Goal: Find specific page/section: Find specific page/section

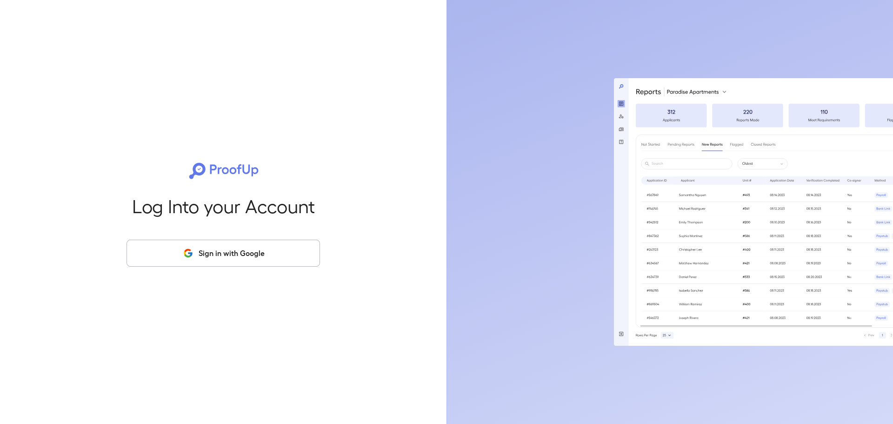
click at [205, 253] on button "Sign in with Google" at bounding box center [223, 253] width 193 height 27
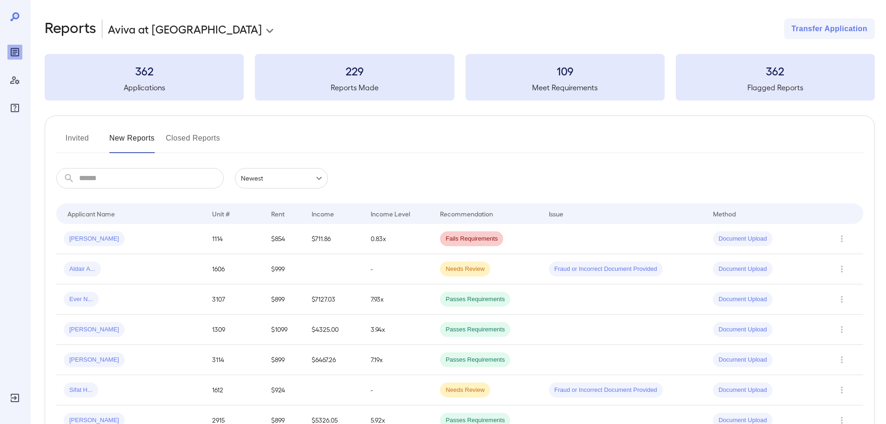
click at [80, 140] on button "Invited" at bounding box center [77, 142] width 42 height 22
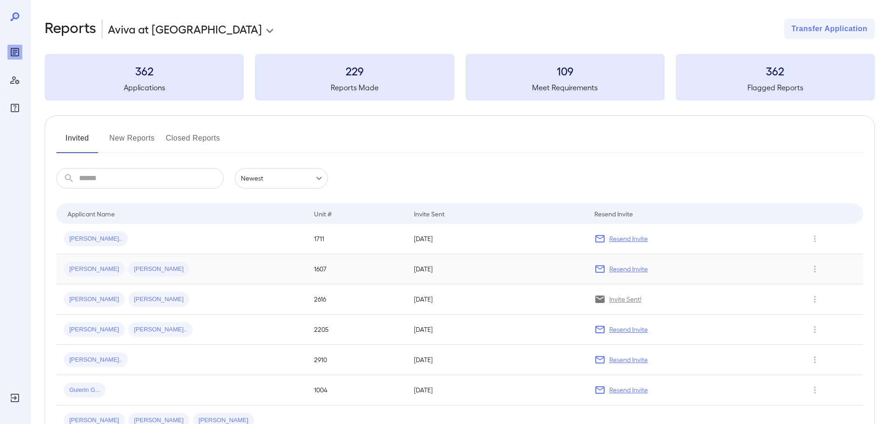
click at [150, 269] on div "Marvin R... Leo D..." at bounding box center [181, 268] width 235 height 15
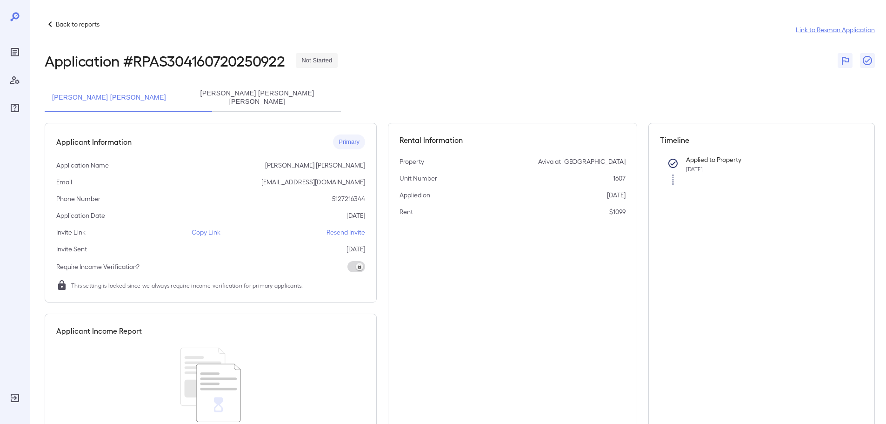
click at [195, 233] on p "Copy Link" at bounding box center [206, 231] width 29 height 9
click at [473, 84] on div "Marvin Ronaldo Ronaldo Mendez mendez Leo Dany Pastor Velasquez" at bounding box center [460, 98] width 830 height 28
click at [86, 26] on p "Back to reports" at bounding box center [78, 24] width 44 height 9
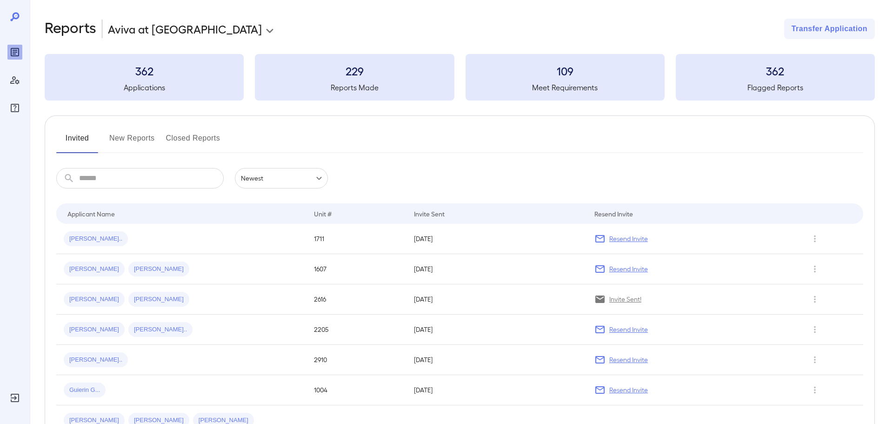
click at [293, 36] on div "**********" at bounding box center [460, 29] width 830 height 20
click at [123, 132] on button "New Reports" at bounding box center [132, 142] width 46 height 22
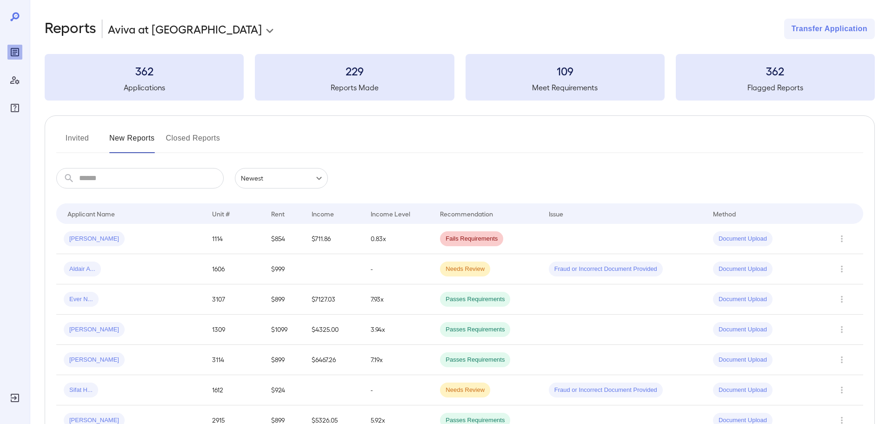
click at [84, 139] on button "Invited" at bounding box center [77, 142] width 42 height 22
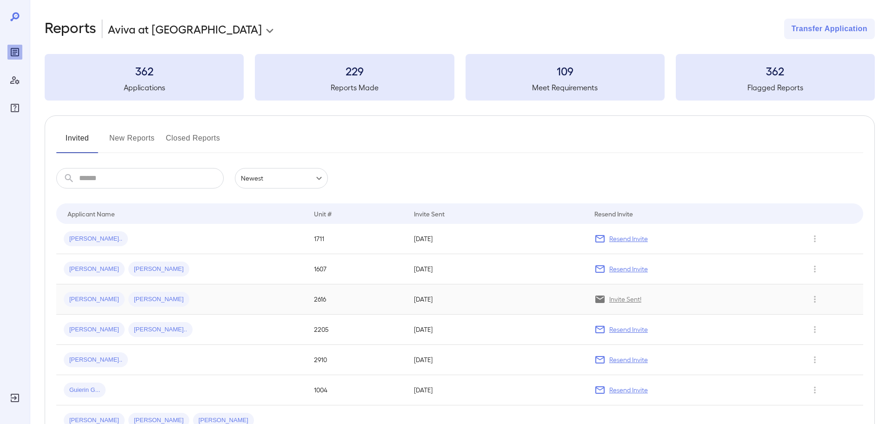
click at [172, 300] on div "Yasmani G... Yosely M..." at bounding box center [181, 299] width 235 height 15
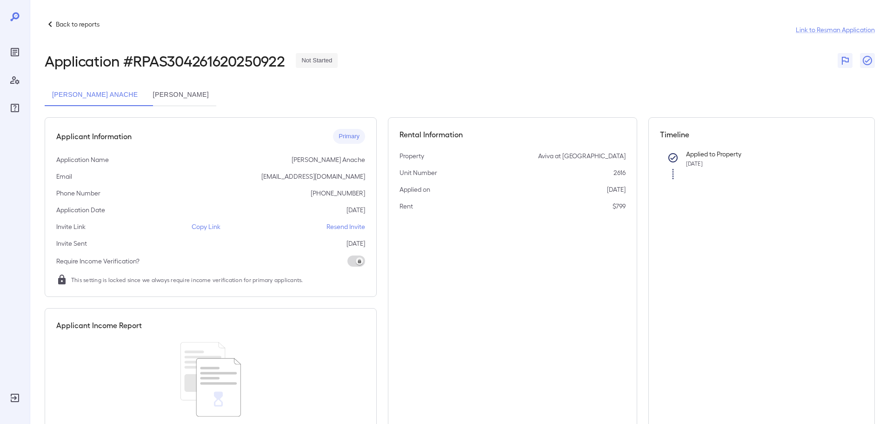
click at [92, 27] on p "Back to reports" at bounding box center [78, 24] width 44 height 9
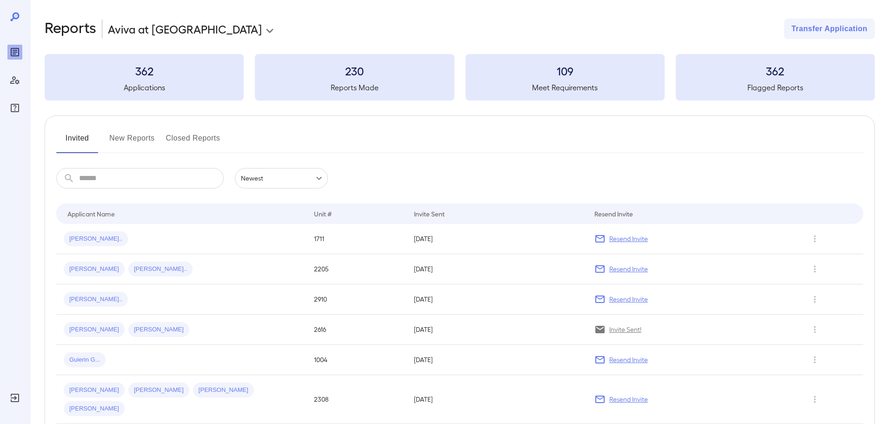
click at [473, 30] on div "**********" at bounding box center [460, 29] width 830 height 20
click at [141, 146] on button "New Reports" at bounding box center [132, 142] width 46 height 22
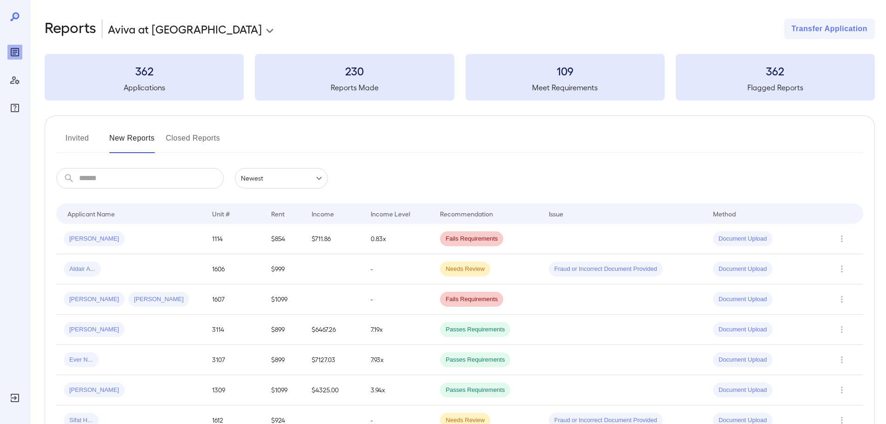
click at [72, 135] on button "Invited" at bounding box center [77, 142] width 42 height 22
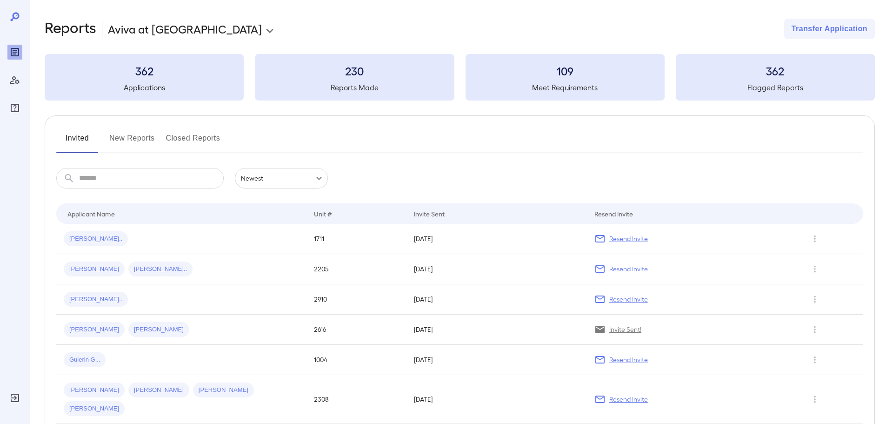
click at [125, 132] on button "New Reports" at bounding box center [132, 142] width 46 height 22
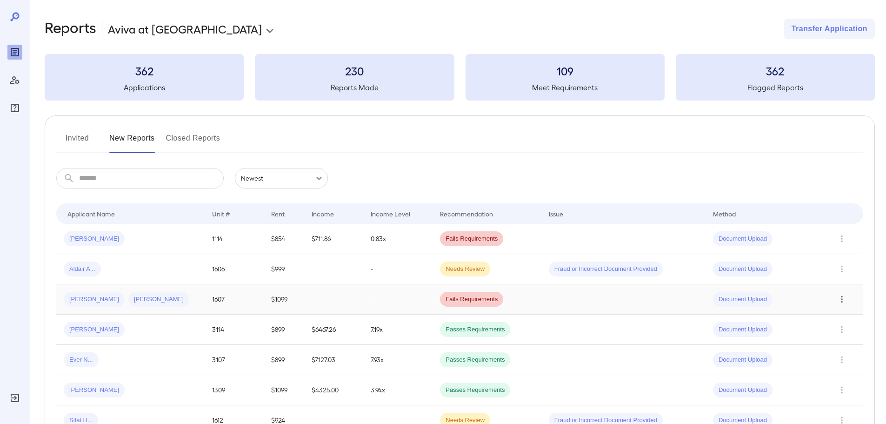
click at [840, 302] on icon "Row Actions" at bounding box center [842, 298] width 10 height 11
click at [839, 319] on li "View Application" at bounding box center [848, 317] width 73 height 15
